Goal: Information Seeking & Learning: Learn about a topic

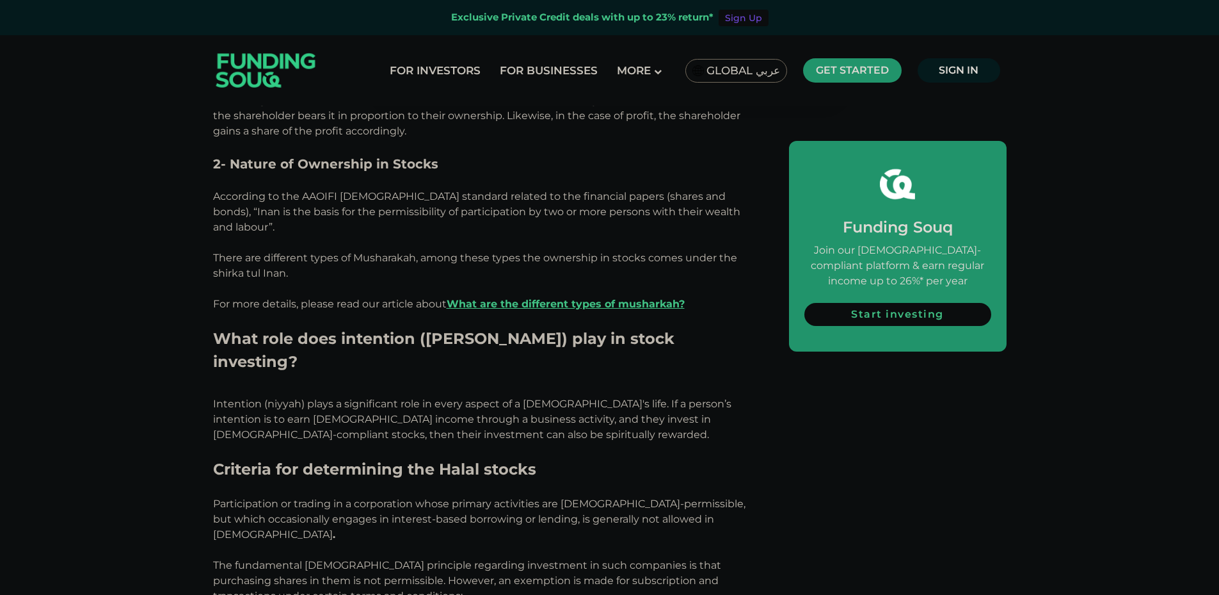
scroll to position [1707, 0]
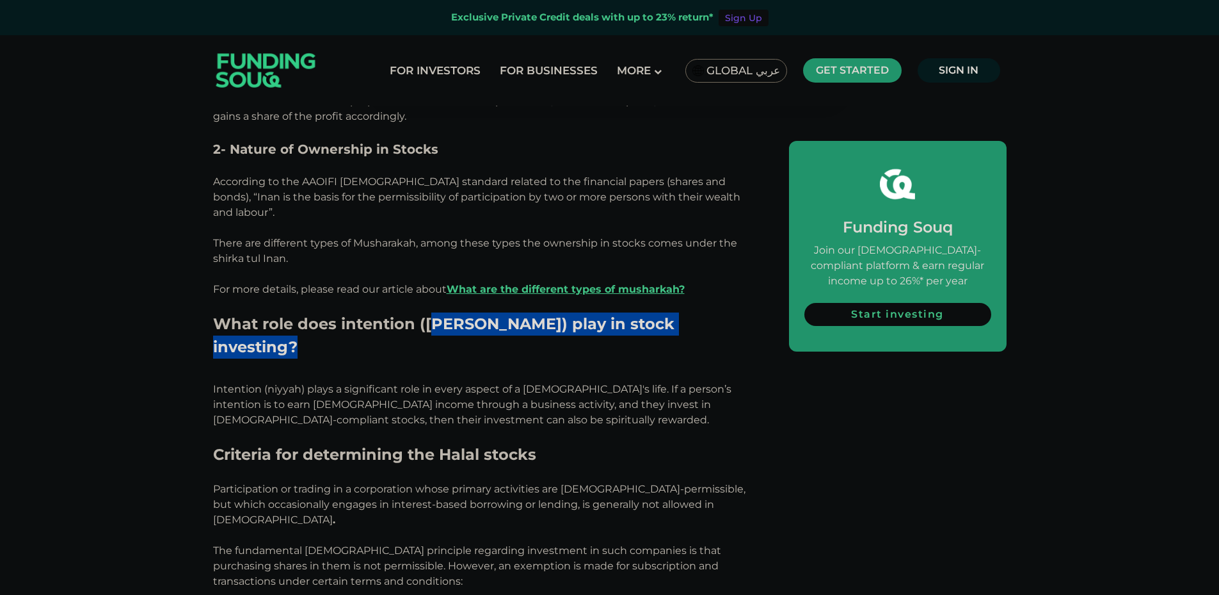
drag, startPoint x: 436, startPoint y: 231, endPoint x: 600, endPoint y: 246, distance: 164.6
click at [560, 312] on h2 "What role does intention ([PERSON_NAME]) play in stock investing?" at bounding box center [486, 346] width 547 height 69
click at [600, 312] on h2 "What role does intention ([PERSON_NAME]) play in stock investing?" at bounding box center [486, 346] width 547 height 69
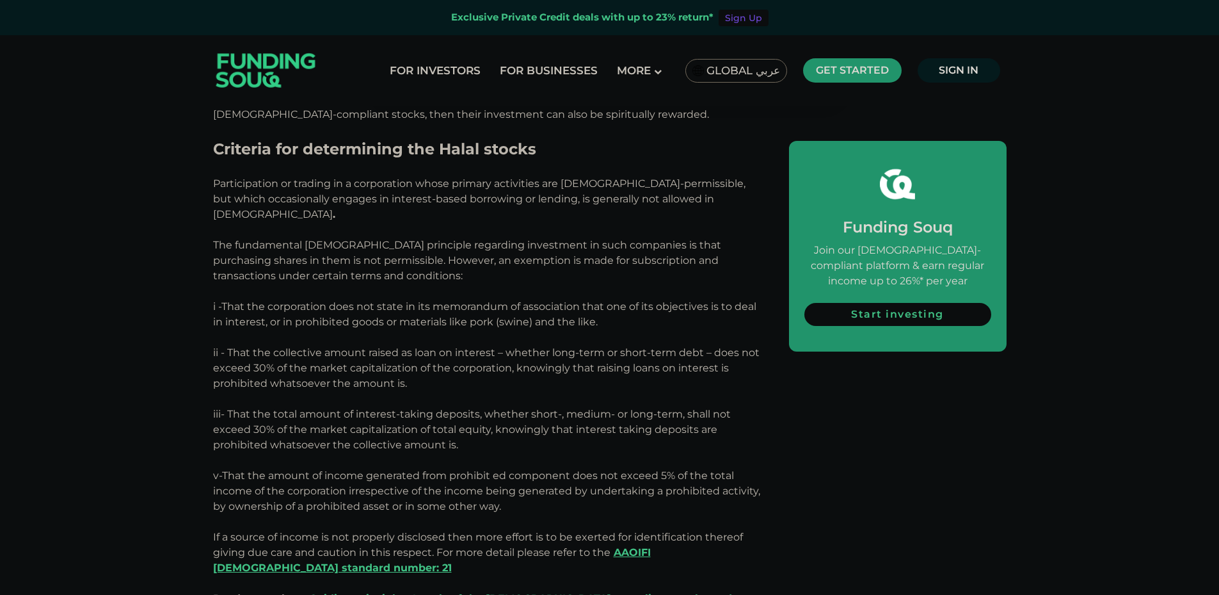
scroll to position [2019, 0]
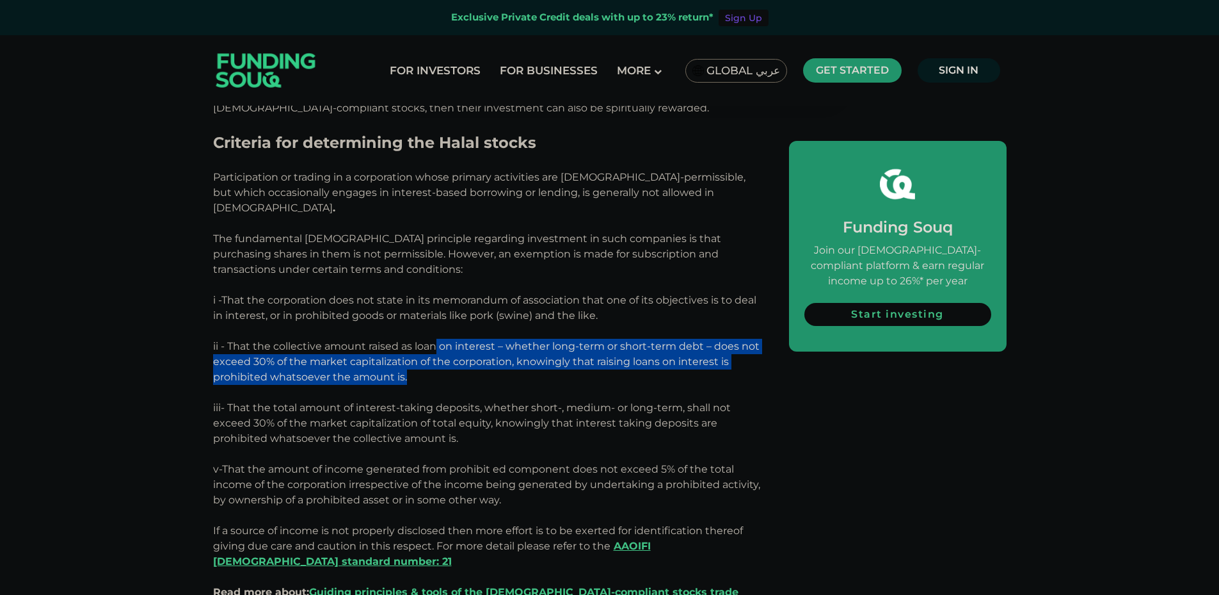
drag, startPoint x: 438, startPoint y: 209, endPoint x: 702, endPoint y: 236, distance: 264.5
click at [702, 339] on p "ii - That the collective amount raised as loan on interest – whether long-term …" at bounding box center [486, 369] width 547 height 61
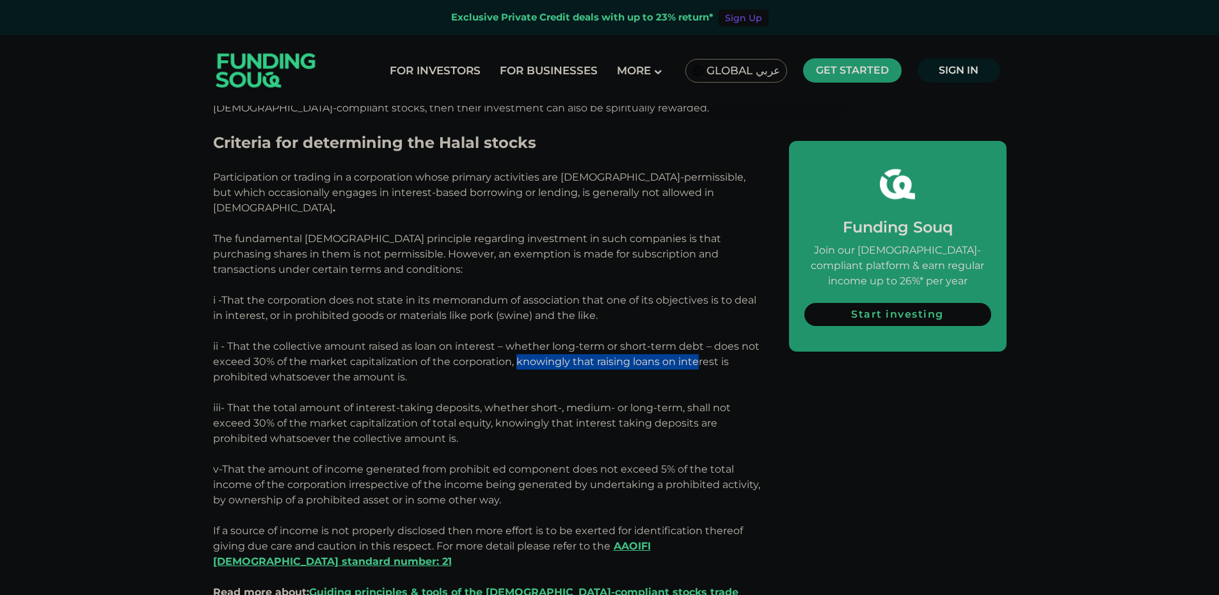
drag, startPoint x: 543, startPoint y: 218, endPoint x: 699, endPoint y: 228, distance: 155.8
click at [699, 339] on p "ii - That the collective amount raised as loan on interest – whether long-term …" at bounding box center [486, 369] width 547 height 61
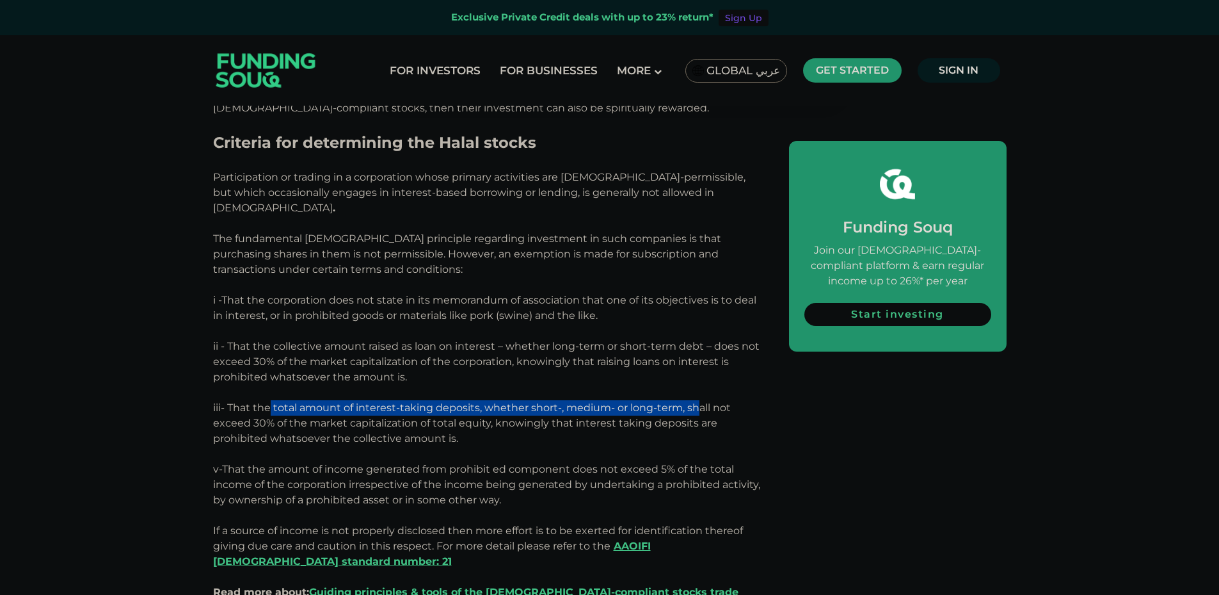
drag, startPoint x: 269, startPoint y: 265, endPoint x: 697, endPoint y: 263, distance: 427.6
click at [700, 401] on span "iii- That the total amount of interest-taking deposits, whether short-, medium-…" at bounding box center [472, 422] width 518 height 43
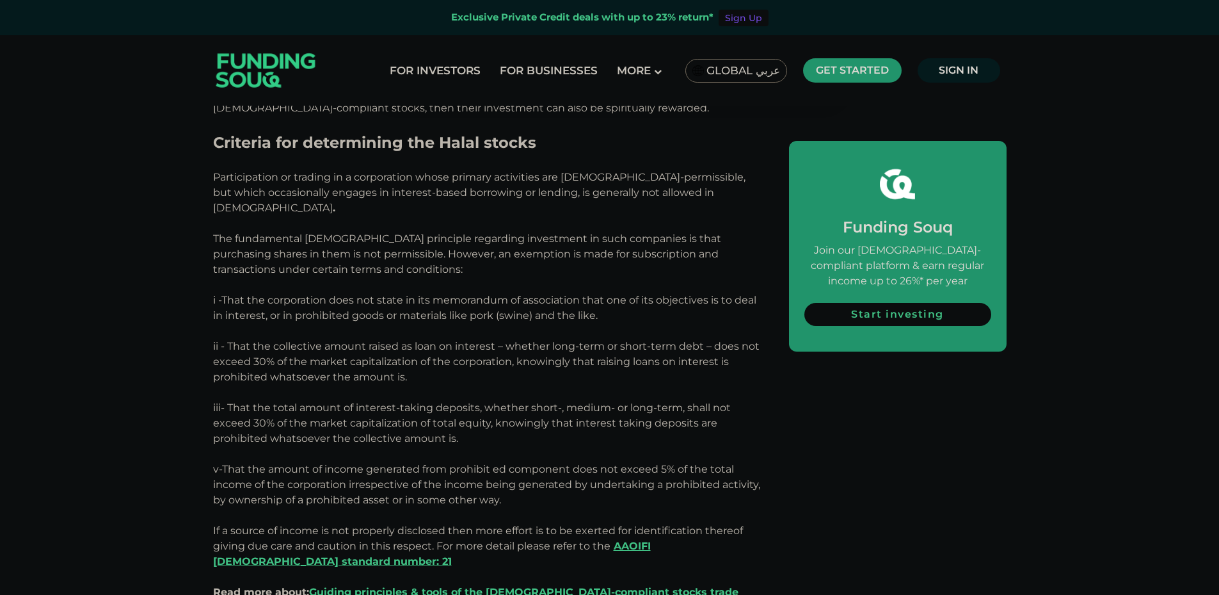
click at [310, 401] on span "iii- That the total amount of interest-taking deposits, whether short-, medium-…" at bounding box center [472, 422] width 518 height 43
drag, startPoint x: 310, startPoint y: 284, endPoint x: 568, endPoint y: 282, distance: 258.0
click at [568, 401] on span "iii- That the total amount of interest-taking deposits, whether short-, medium-…" at bounding box center [472, 422] width 518 height 43
drag, startPoint x: 567, startPoint y: 282, endPoint x: 705, endPoint y: 283, distance: 137.6
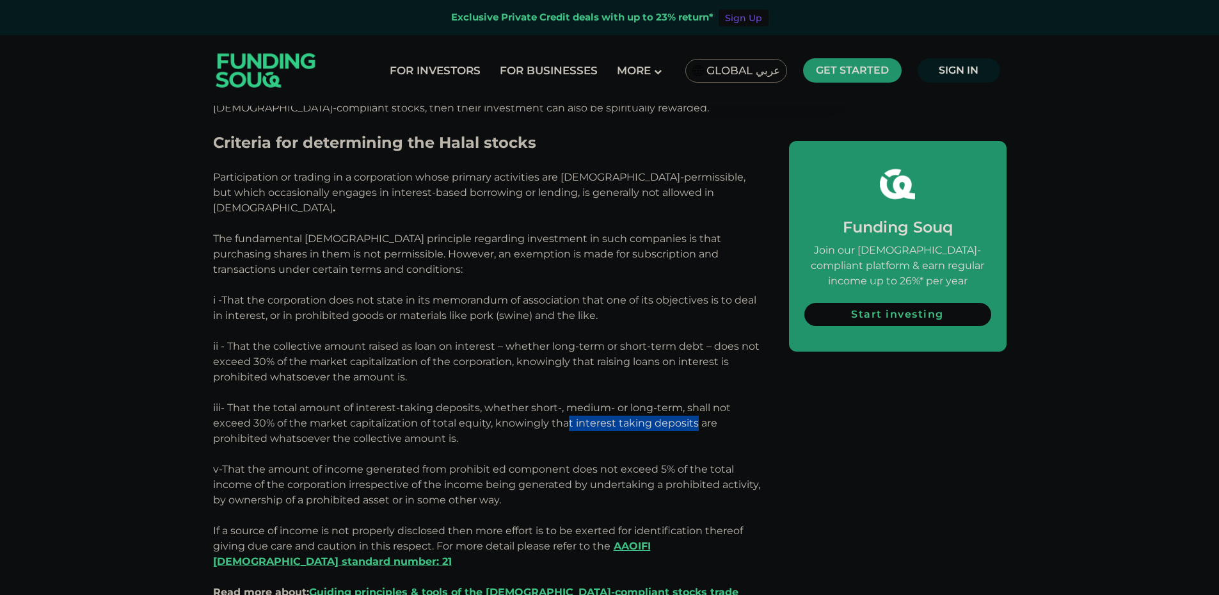
click at [700, 401] on span "iii- That the total amount of interest-taking deposits, whether short-, medium-…" at bounding box center [472, 422] width 518 height 43
click at [711, 401] on span "iii- That the total amount of interest-taking deposits, whether short-, medium-…" at bounding box center [472, 422] width 518 height 43
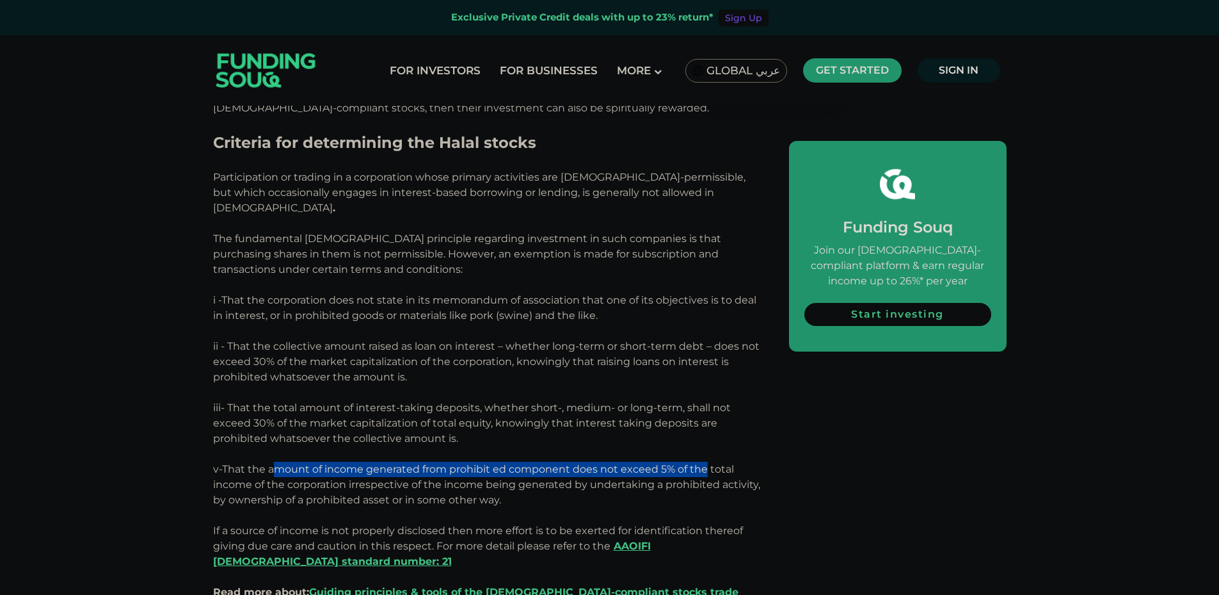
drag, startPoint x: 274, startPoint y: 335, endPoint x: 703, endPoint y: 322, distance: 429.1
click at [703, 462] on p "v-That the amount of income generated from prohibit ed component does not excee…" at bounding box center [486, 485] width 547 height 46
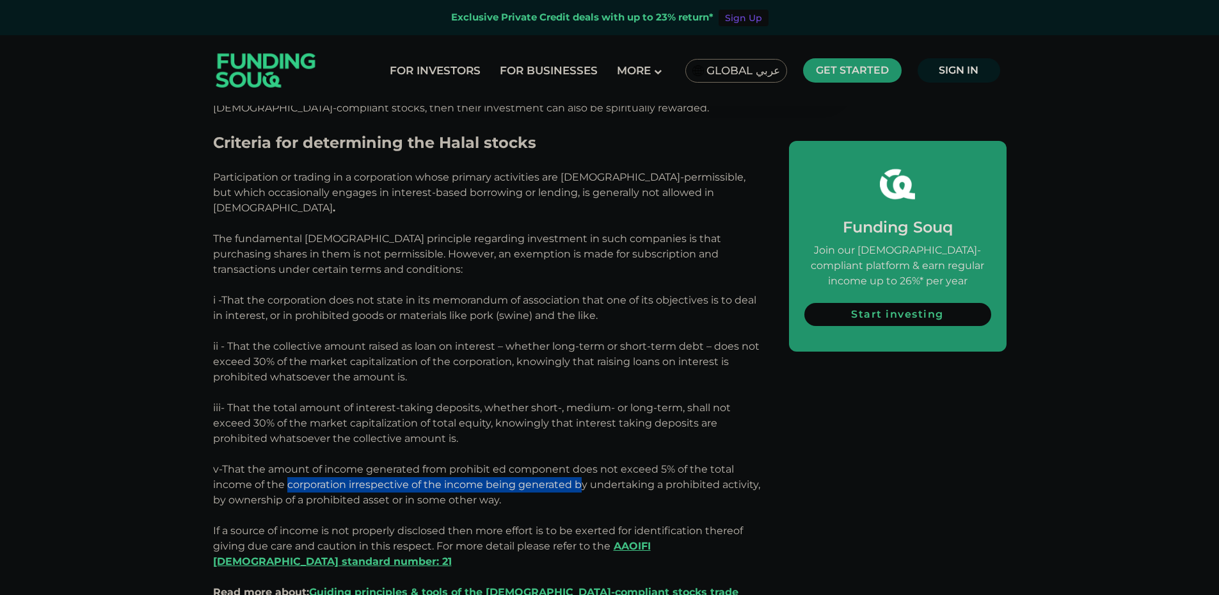
drag, startPoint x: 288, startPoint y: 350, endPoint x: 586, endPoint y: 346, distance: 298.3
click at [586, 462] on p "v-That the amount of income generated from prohibit ed component does not excee…" at bounding box center [486, 485] width 547 height 46
click at [587, 463] on span "v-That the amount of income generated from prohibit ed component does not excee…" at bounding box center [486, 484] width 547 height 43
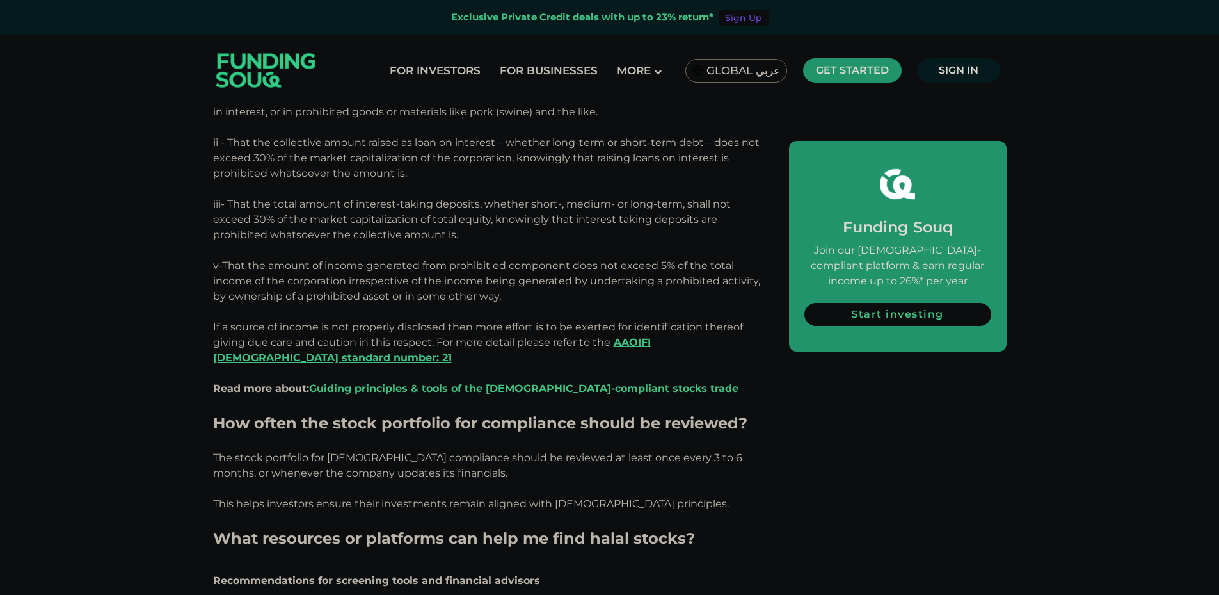
scroll to position [2224, 0]
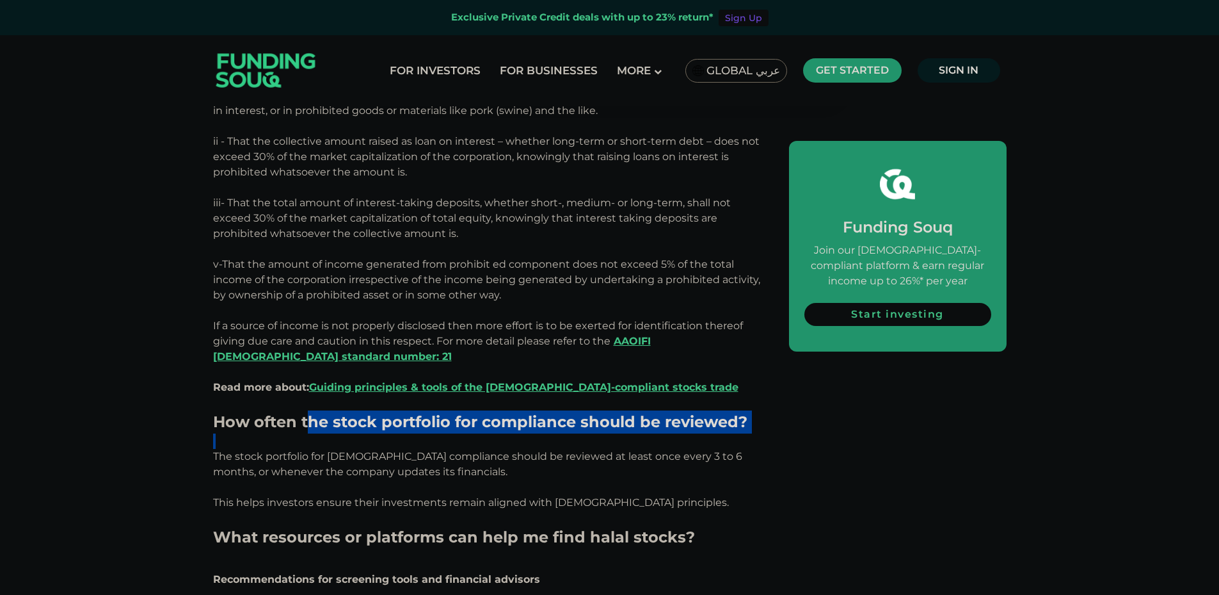
drag, startPoint x: 328, startPoint y: 286, endPoint x: 628, endPoint y: 296, distance: 300.4
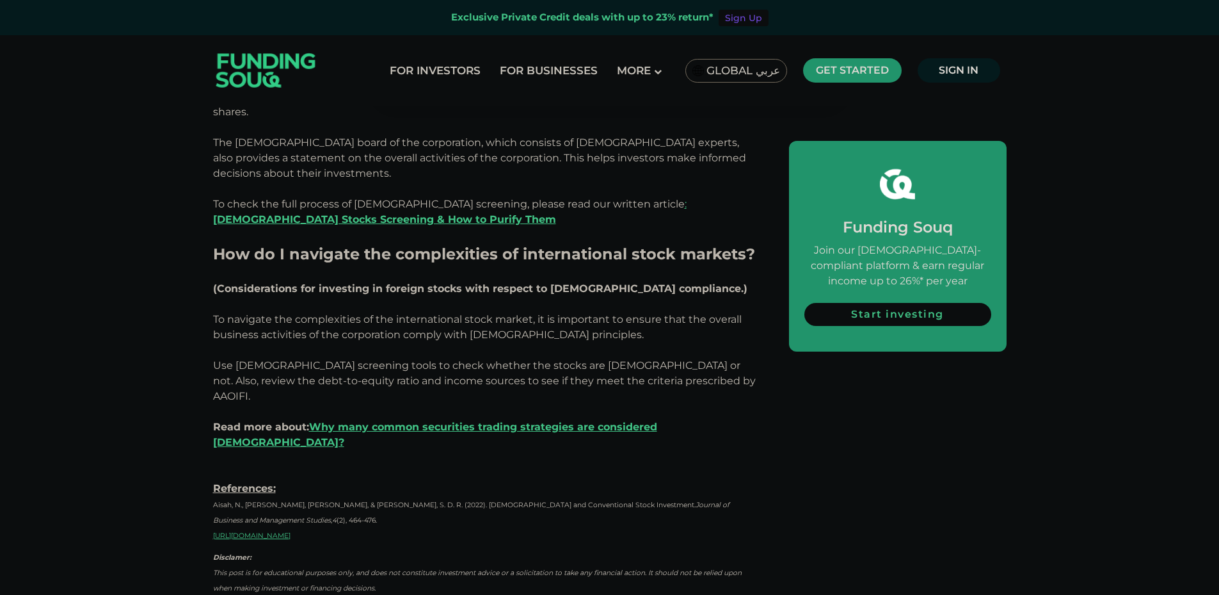
scroll to position [2811, 0]
